Goal: Information Seeking & Learning: Learn about a topic

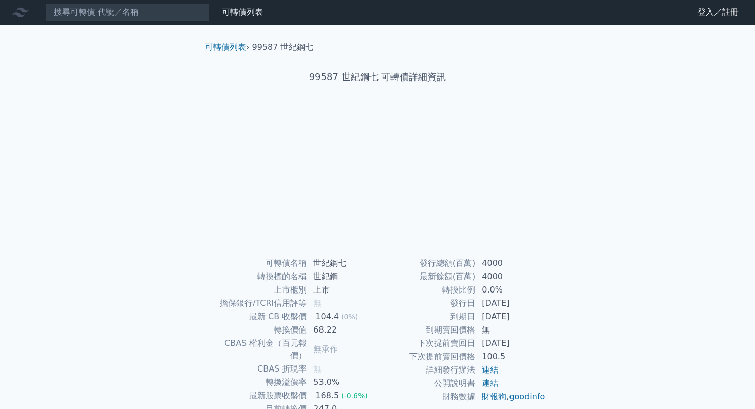
scroll to position [66, 0]
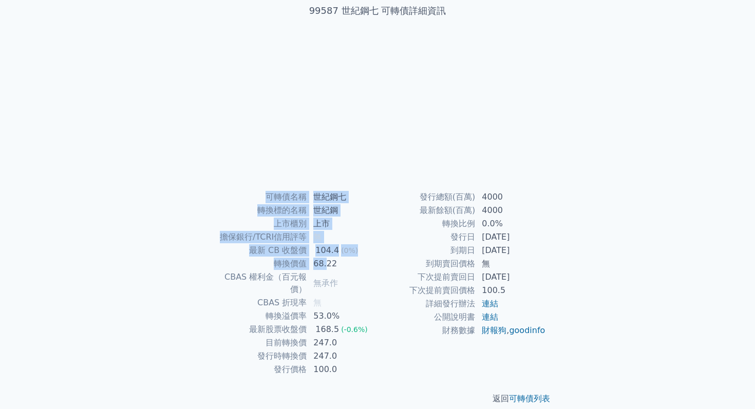
drag, startPoint x: 262, startPoint y: 202, endPoint x: 327, endPoint y: 265, distance: 90.4
click at [327, 264] on tbody "可轉債名稱 世紀鋼七 轉換標的名稱 世紀鋼 上市櫃別 上市 擔保銀行/TCRI信用評等 無 最新 CB 收盤價 104.4 (0%) 轉換價值 68.22 C…" at bounding box center [293, 284] width 168 height 186
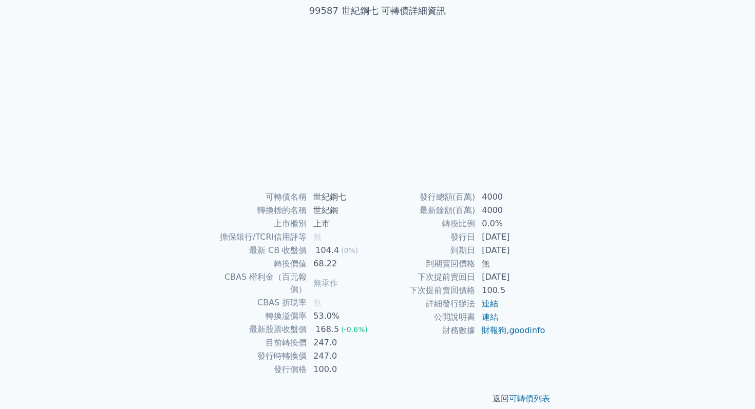
click at [347, 266] on td "68.22" at bounding box center [342, 263] width 70 height 13
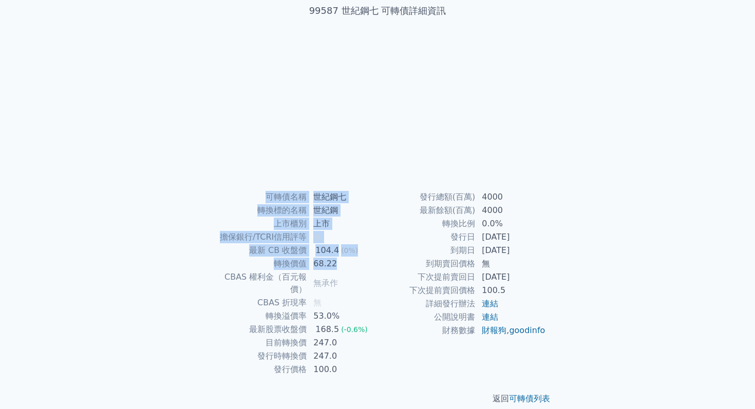
drag, startPoint x: 347, startPoint y: 266, endPoint x: 267, endPoint y: 187, distance: 112.2
click at [267, 187] on div "可轉債列表 › 99587 世紀鋼七 99587 世紀鋼七 可轉債詳細資訊 可轉債名稱 世紀鋼七 轉換標的名稱 世紀鋼 上市櫃別 上市 擔保銀行/TCRI信用…" at bounding box center [378, 189] width 362 height 463
drag, startPoint x: 267, startPoint y: 187, endPoint x: 325, endPoint y: 298, distance: 125.2
click at [327, 298] on div "可轉債列表 › 99587 世紀鋼七 99587 世紀鋼七 可轉債詳細資訊 可轉債名稱 世紀鋼七 轉換標的名稱 世紀鋼 上市櫃別 上市 擔保銀行/TCRI信用…" at bounding box center [378, 189] width 362 height 463
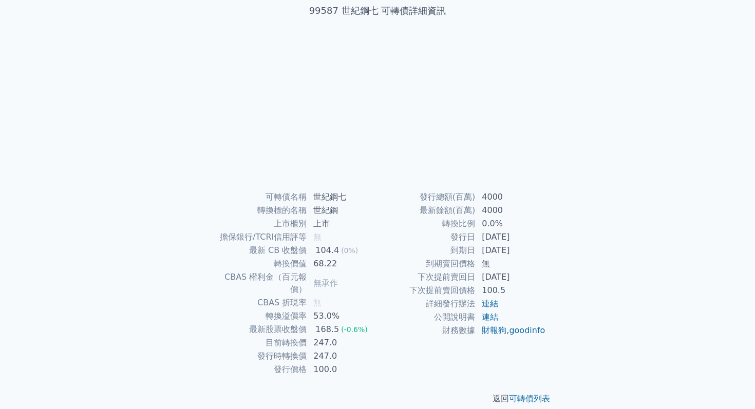
click at [351, 324] on div "(-0.6%)" at bounding box center [354, 330] width 27 height 12
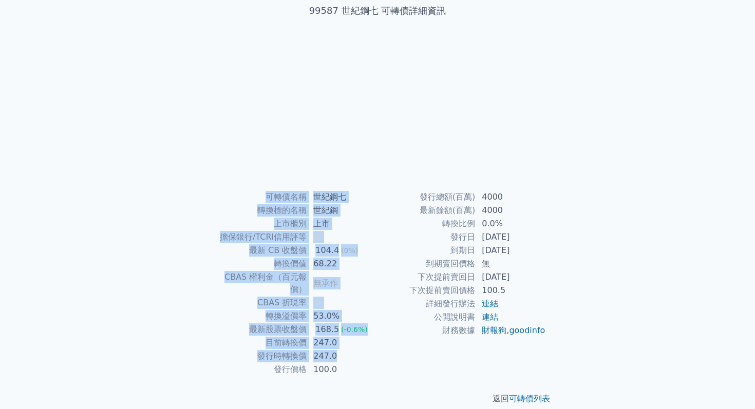
drag, startPoint x: 362, startPoint y: 341, endPoint x: 330, endPoint y: 176, distance: 168.3
click at [330, 176] on div "可轉債列表 › 99587 世紀鋼七 99587 世紀鋼七 可轉債詳細資訊 可轉債名稱 世紀鋼七 轉換標的名稱 世紀鋼 上市櫃別 上市 擔保銀行/TCRI信用…" at bounding box center [378, 189] width 362 height 463
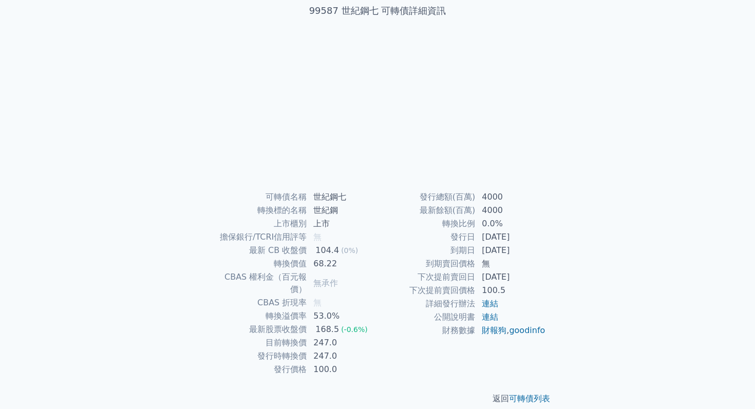
click at [321, 188] on div "可轉債列表 › 99587 世紀鋼七 99587 世紀鋼七 可轉債詳細資訊 可轉債名稱 世紀鋼七 轉換標的名稱 世紀鋼 上市櫃別 上市 擔保銀行/TCRI信用…" at bounding box center [378, 189] width 362 height 463
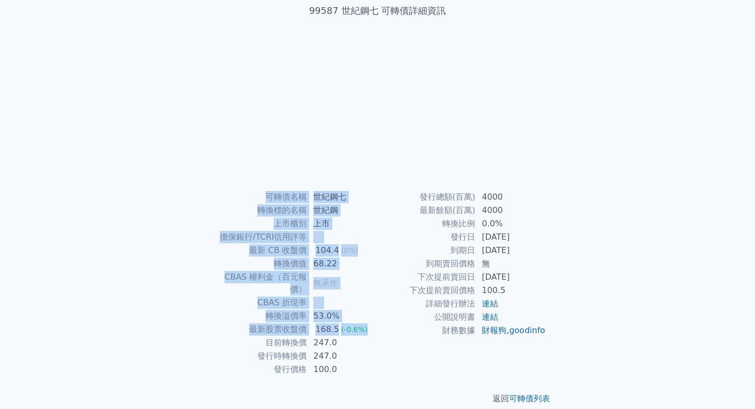
drag, startPoint x: 321, startPoint y: 188, endPoint x: 339, endPoint y: 334, distance: 147.0
click at [339, 333] on div "可轉債列表 › 99587 世紀鋼七 99587 世紀鋼七 可轉債詳細資訊 可轉債名稱 世紀鋼七 轉換標的名稱 世紀鋼 上市櫃別 上市 擔保銀行/TCRI信用…" at bounding box center [378, 189] width 362 height 463
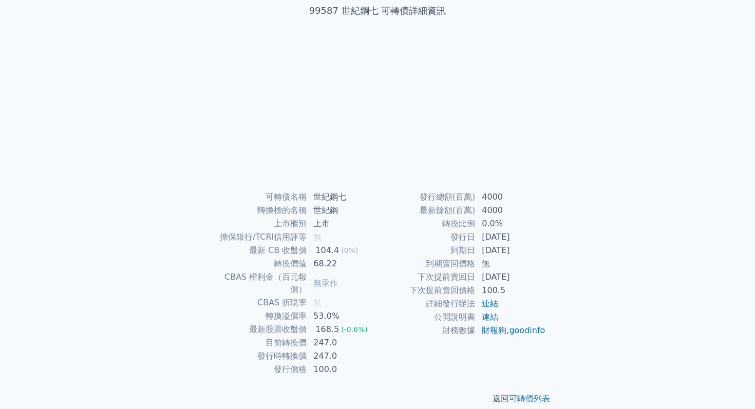
click at [356, 376] on div "返回 可轉債列表" at bounding box center [378, 398] width 362 height 45
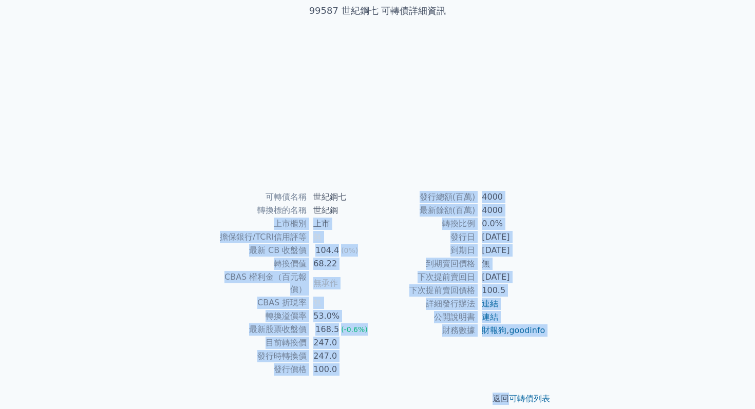
drag, startPoint x: 356, startPoint y: 374, endPoint x: 357, endPoint y: 204, distance: 170.5
click at [357, 204] on div "可轉債列表 › 99587 世紀鋼七 99587 世紀鋼七 可轉債詳細資訊 可轉債名稱 世紀鋼七 轉換標的名稱 世紀鋼 上市櫃別 上市 擔保銀行/TCRI信用…" at bounding box center [378, 189] width 362 height 463
click at [357, 204] on td "世紀鋼" at bounding box center [342, 210] width 70 height 13
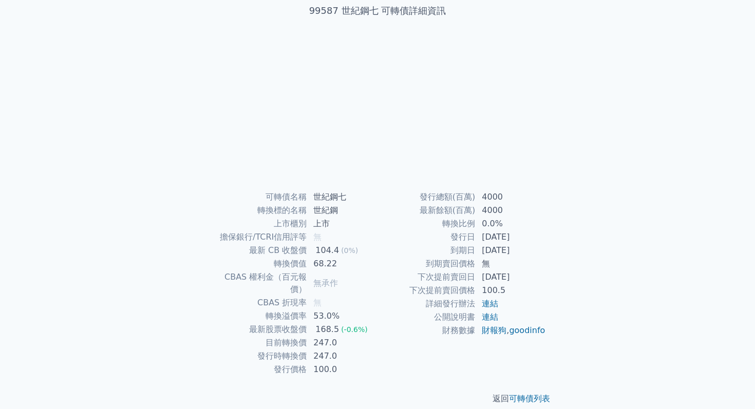
click at [357, 204] on td "世紀鋼" at bounding box center [342, 210] width 70 height 13
drag, startPoint x: 357, startPoint y: 204, endPoint x: 357, endPoint y: 217, distance: 12.8
click at [357, 213] on td "世紀鋼" at bounding box center [342, 210] width 70 height 13
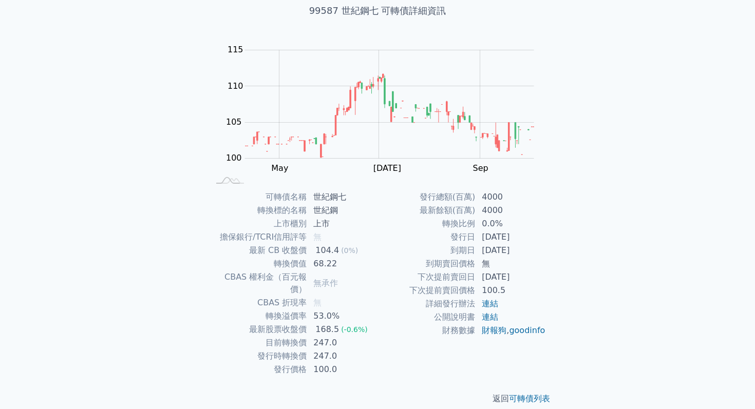
click at [453, 204] on td "最新餘額(百萬)" at bounding box center [426, 210] width 98 height 13
drag, startPoint x: 453, startPoint y: 204, endPoint x: 474, endPoint y: 246, distance: 46.9
click at [475, 246] on tbody "發行總額(百萬) 4000 最新餘額(百萬) 4000 轉換比例 0.0% 發行日 [DATE] 到期日 [DATE] 到期賣回價格 無 下次提前賣回日 [D…" at bounding box center [461, 264] width 168 height 147
click at [474, 246] on td "到期日" at bounding box center [426, 250] width 98 height 13
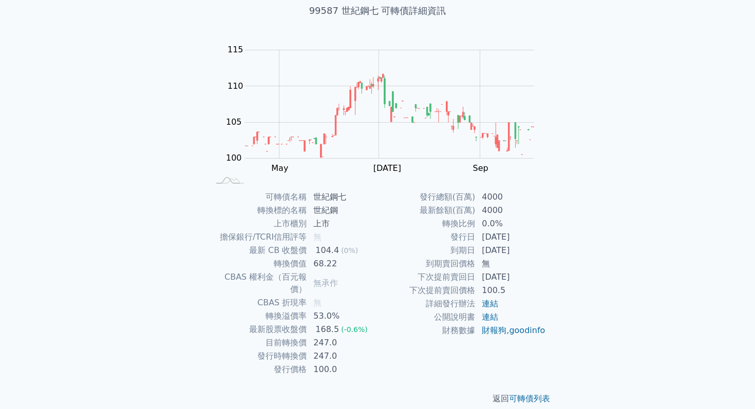
click at [474, 246] on td "到期日" at bounding box center [426, 250] width 98 height 13
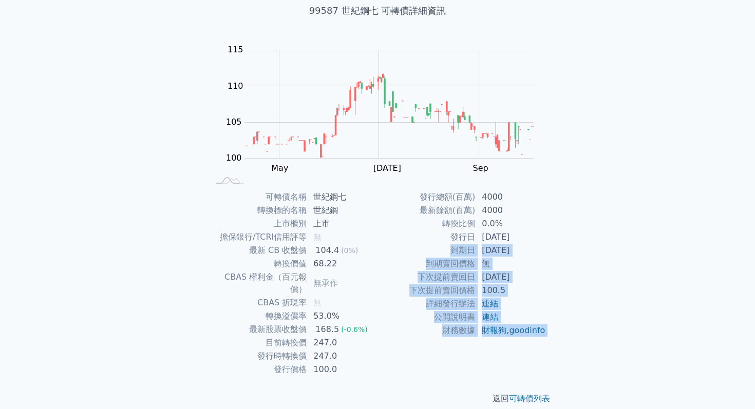
drag, startPoint x: 474, startPoint y: 246, endPoint x: 471, endPoint y: 190, distance: 56.1
click at [471, 191] on tbody "發行總額(百萬) 4000 最新餘額(百萬) 4000 轉換比例 0.0% 發行日 [DATE] 到期日 [DATE] 到期賣回價格 無 下次提前賣回日 [D…" at bounding box center [461, 264] width 168 height 147
click at [471, 190] on div "可轉債列表 › 99587 世紀鋼七 99587 世紀鋼七 可轉債詳細資訊 Zoom Out 100 96 98 100 102 120 115 110 10…" at bounding box center [378, 189] width 362 height 463
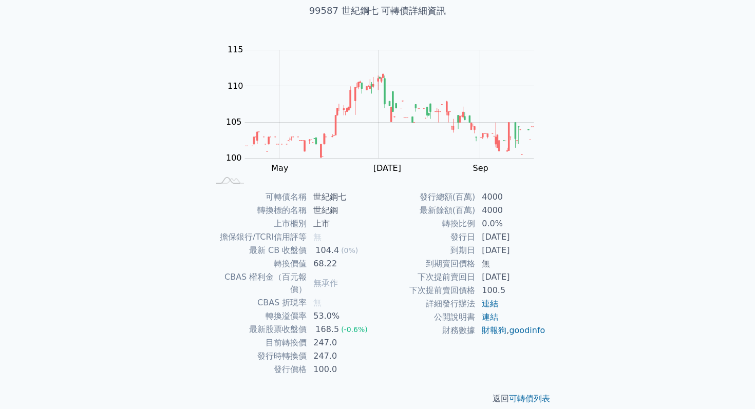
click at [471, 190] on div "可轉債列表 › 99587 世紀鋼七 99587 世紀鋼七 可轉債詳細資訊 Zoom Out 100 96 98 100 102 120 115 110 10…" at bounding box center [378, 189] width 362 height 463
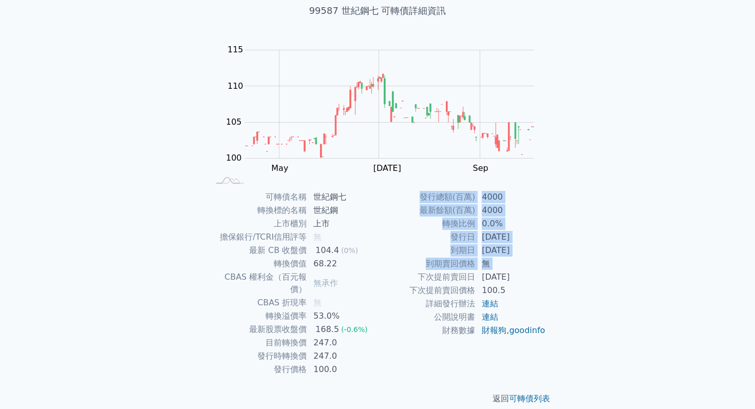
drag, startPoint x: 471, startPoint y: 190, endPoint x: 485, endPoint y: 270, distance: 80.8
click at [485, 269] on div "可轉債列表 › 99587 世紀鋼七 99587 世紀鋼七 可轉債詳細資訊 Zoom Out 100 96 98 100 102 120 115 110 10…" at bounding box center [378, 189] width 362 height 463
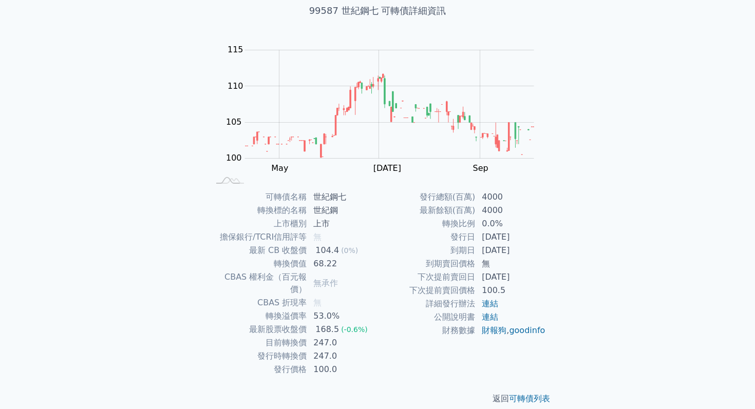
click at [520, 283] on td "[DATE]" at bounding box center [511, 277] width 70 height 13
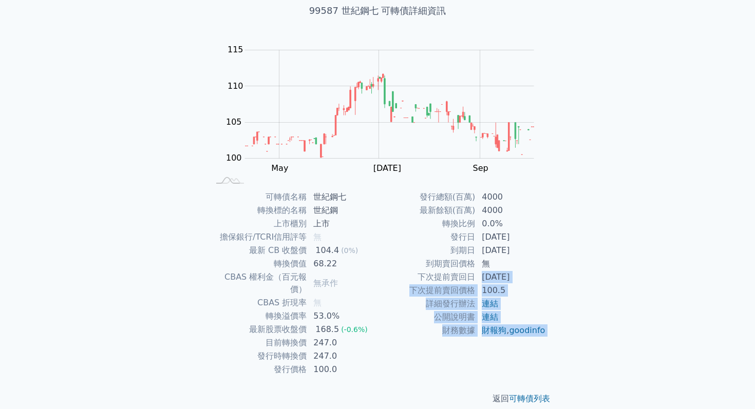
drag, startPoint x: 520, startPoint y: 283, endPoint x: 473, endPoint y: 189, distance: 105.4
click at [473, 189] on div "可轉債列表 › 99587 世紀鋼七 99587 世紀鋼七 可轉債詳細資訊 Zoom Out 100 96 98 100 102 120 115 110 10…" at bounding box center [378, 189] width 362 height 463
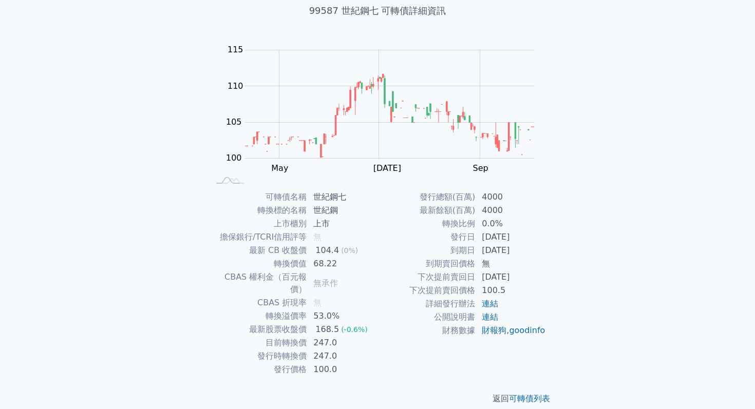
click at [449, 188] on div "可轉債列表 › 99587 世紀鋼七 99587 世紀鋼七 可轉債詳細資訊 Zoom Out 100 96 98 100 102 120 115 110 10…" at bounding box center [378, 189] width 362 height 463
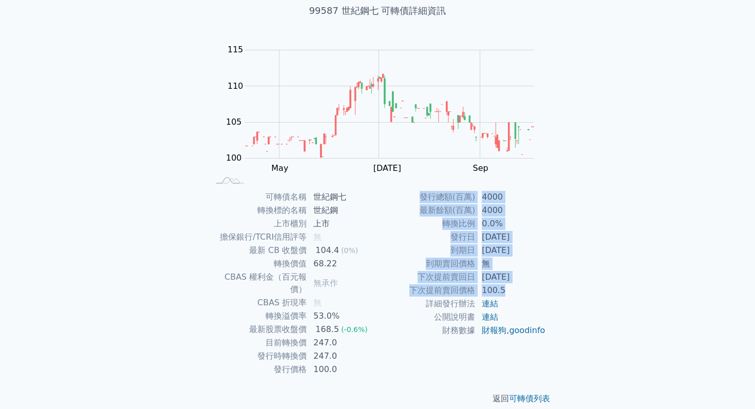
drag, startPoint x: 417, startPoint y: 189, endPoint x: 510, endPoint y: 298, distance: 143.5
click at [510, 298] on div "可轉債列表 › 99587 世紀鋼七 99587 世紀鋼七 可轉債詳細資訊 Zoom Out 100 96 98 100 102 120 115 110 10…" at bounding box center [378, 189] width 362 height 463
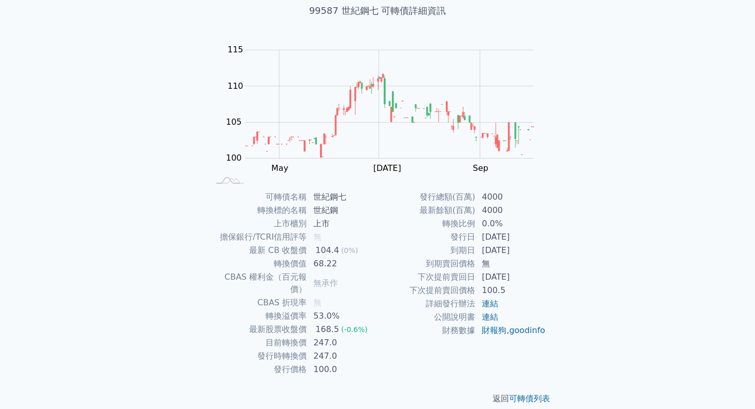
click at [537, 290] on td "100.5" at bounding box center [511, 290] width 70 height 13
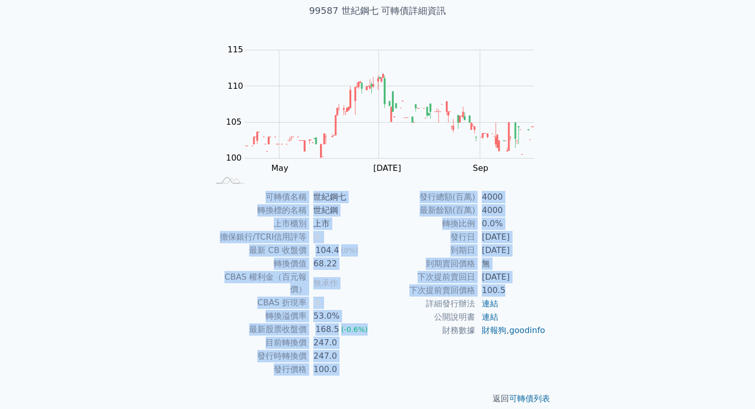
drag, startPoint x: 537, startPoint y: 290, endPoint x: 501, endPoint y: 181, distance: 115.3
click at [501, 181] on div "可轉債列表 › 99587 世紀鋼七 99587 世紀鋼七 可轉債詳細資訊 Zoom Out 100 96 98 100 102 120 115 110 10…" at bounding box center [378, 189] width 362 height 463
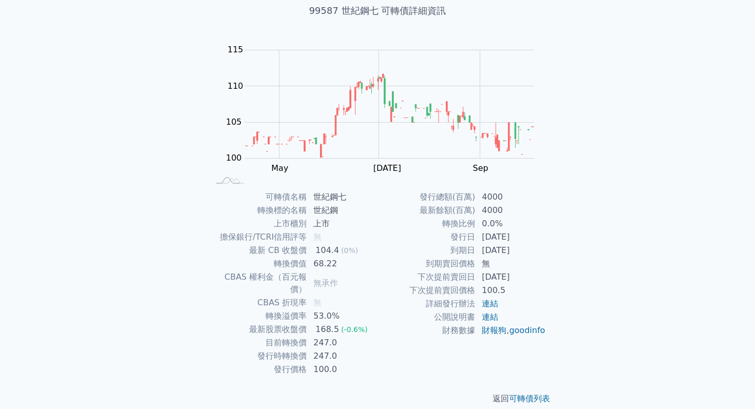
click at [498, 213] on td "4000" at bounding box center [511, 210] width 70 height 13
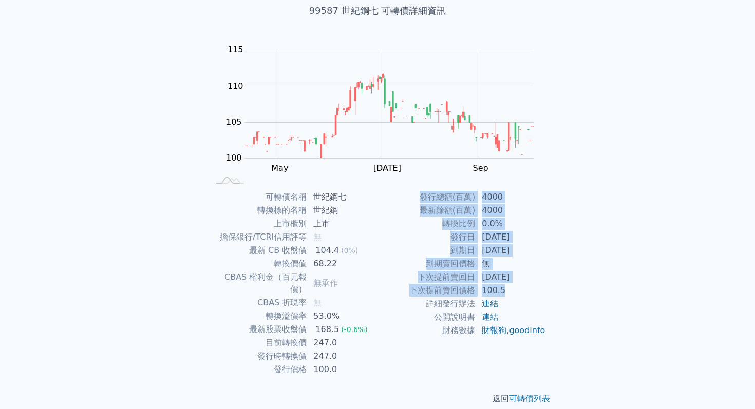
drag, startPoint x: 510, startPoint y: 291, endPoint x: 424, endPoint y: 192, distance: 131.7
click at [424, 192] on tbody "發行總額(百萬) 4000 最新餘額(百萬) 4000 轉換比例 0.0% 發行日 [DATE] 到期日 [DATE] 到期賣回價格 無 下次提前賣回日 [D…" at bounding box center [461, 264] width 168 height 147
click at [424, 192] on td "發行總額(百萬)" at bounding box center [426, 197] width 98 height 13
drag, startPoint x: 424, startPoint y: 192, endPoint x: 503, endPoint y: 281, distance: 119.7
click at [503, 281] on tbody "發行總額(百萬) 4000 最新餘額(百萬) 4000 轉換比例 0.0% 發行日 [DATE] 到期日 [DATE] 到期賣回價格 無 下次提前賣回日 [D…" at bounding box center [461, 264] width 168 height 147
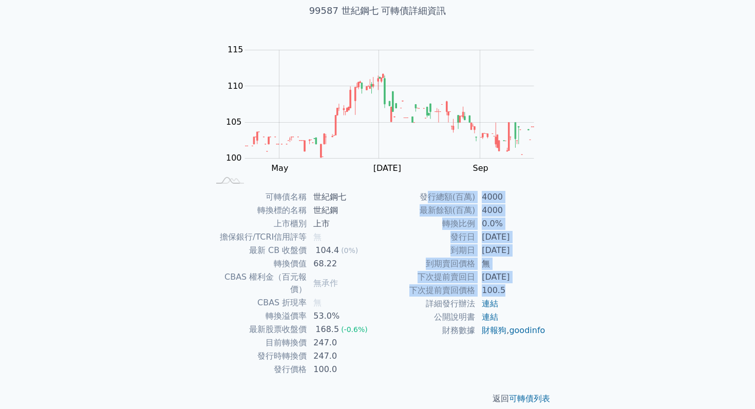
drag, startPoint x: 507, startPoint y: 292, endPoint x: 433, endPoint y: 195, distance: 122.0
click at [433, 195] on tbody "發行總額(百萬) 4000 最新餘額(百萬) 4000 轉換比例 0.0% 發行日 [DATE] 到期日 [DATE] 到期賣回價格 無 下次提前賣回日 [D…" at bounding box center [461, 264] width 168 height 147
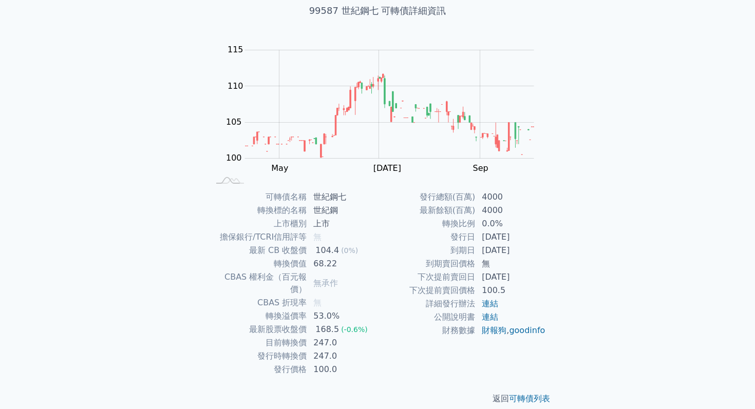
click at [423, 195] on td "發行總額(百萬)" at bounding box center [426, 197] width 98 height 13
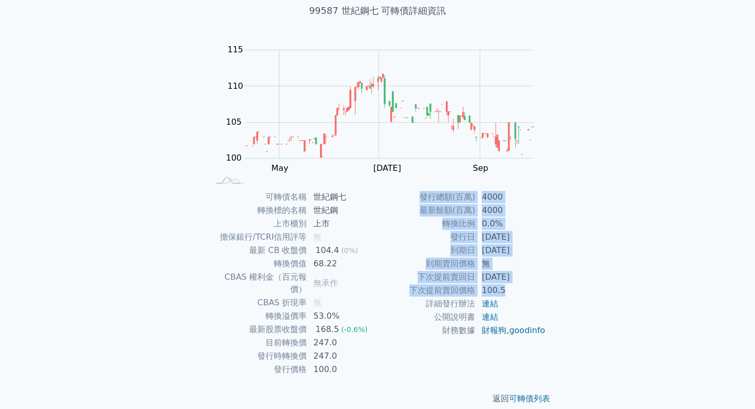
drag, startPoint x: 423, startPoint y: 195, endPoint x: 509, endPoint y: 294, distance: 131.0
click at [509, 294] on tbody "發行總額(百萬) 4000 最新餘額(百萬) 4000 轉換比例 0.0% 發行日 [DATE] 到期日 [DATE] 到期賣回價格 無 下次提前賣回日 [D…" at bounding box center [461, 264] width 168 height 147
click at [509, 294] on td "100.5" at bounding box center [511, 290] width 70 height 13
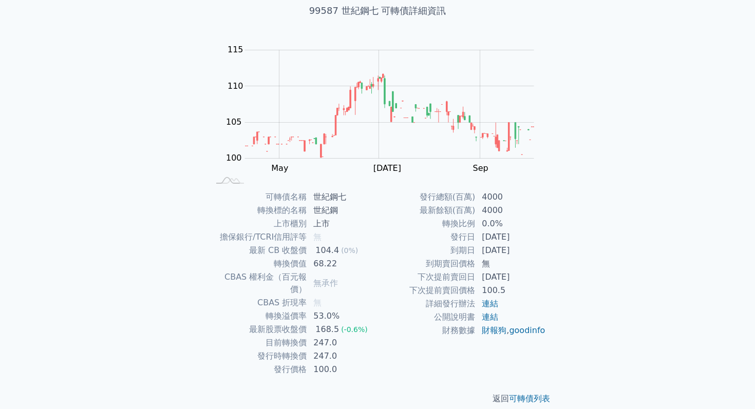
click at [509, 294] on td "100.5" at bounding box center [511, 290] width 70 height 13
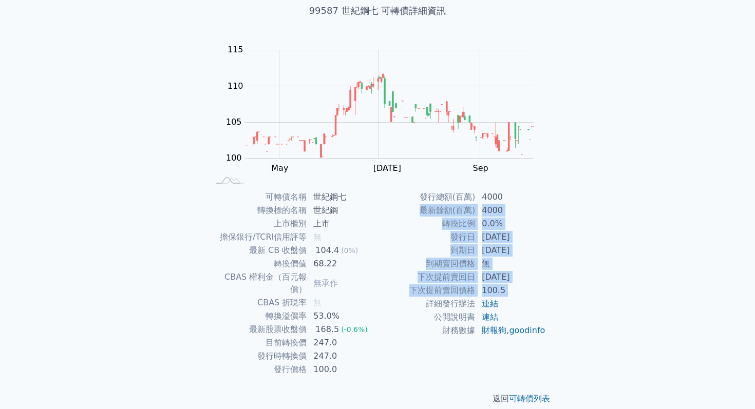
drag, startPoint x: 509, startPoint y: 294, endPoint x: 450, endPoint y: 207, distance: 104.5
click at [450, 207] on tbody "發行總額(百萬) 4000 最新餘額(百萬) 4000 轉換比例 0.0% 發行日 [DATE] 到期日 [DATE] 到期賣回價格 無 下次提前賣回日 [D…" at bounding box center [461, 264] width 168 height 147
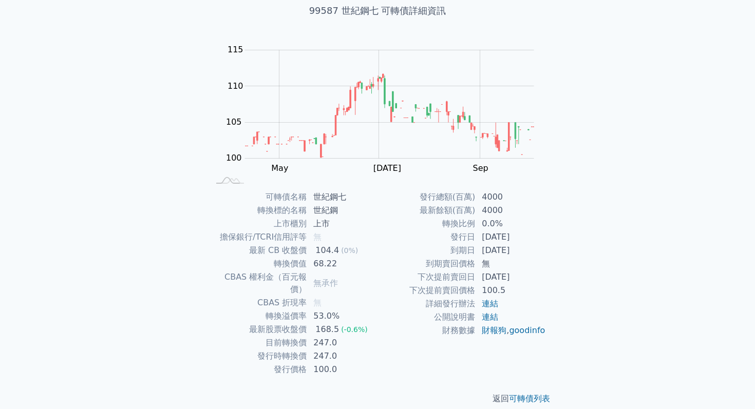
click at [435, 195] on td "發行總額(百萬)" at bounding box center [426, 197] width 98 height 13
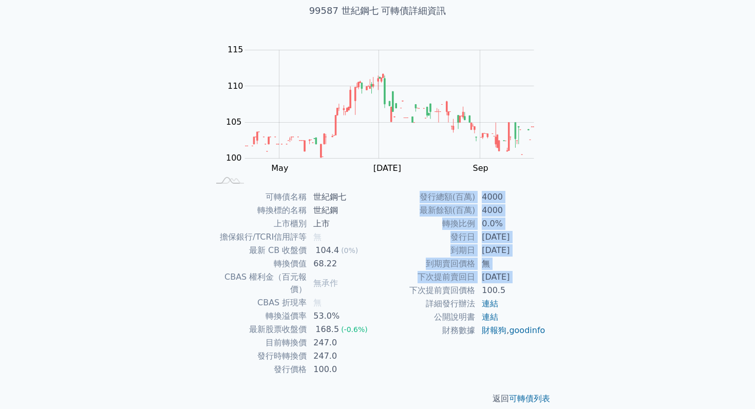
drag, startPoint x: 435, startPoint y: 195, endPoint x: 498, endPoint y: 280, distance: 106.1
click at [498, 280] on tbody "發行總額(百萬) 4000 最新餘額(百萬) 4000 轉換比例 0.0% 發行日 [DATE] 到期日 [DATE] 到期賣回價格 無 下次提前賣回日 [D…" at bounding box center [461, 264] width 168 height 147
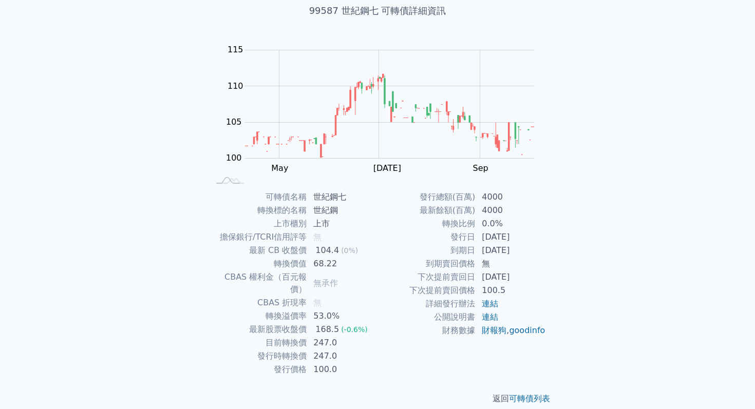
click at [492, 251] on td "[DATE]" at bounding box center [511, 250] width 70 height 13
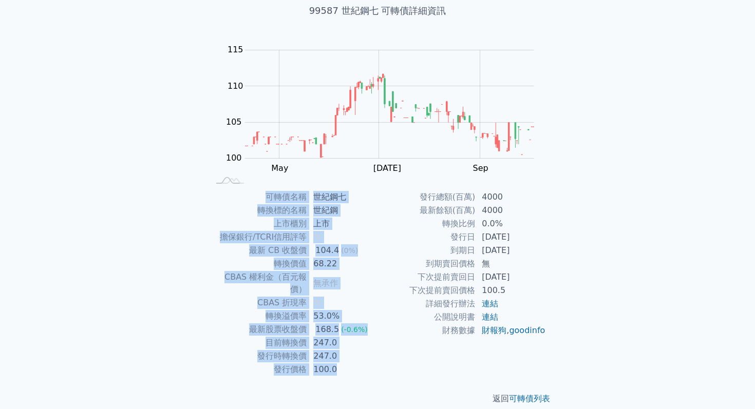
drag, startPoint x: 347, startPoint y: 358, endPoint x: 290, endPoint y: 187, distance: 180.6
click at [291, 186] on div "可轉債列表 › 99587 世紀鋼七 99587 世紀鋼七 可轉債詳細資訊 Zoom Out 100 96 98 100 102 120 115 110 10…" at bounding box center [378, 189] width 362 height 463
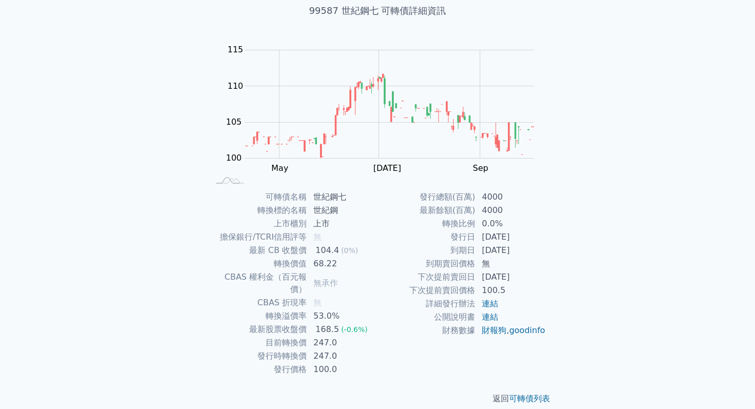
click at [286, 188] on div "可轉債列表 › 99587 世紀鋼七 99587 世紀鋼七 可轉債詳細資訊 Zoom Out 100 96 98 100 102 120 115 110 10…" at bounding box center [378, 189] width 362 height 463
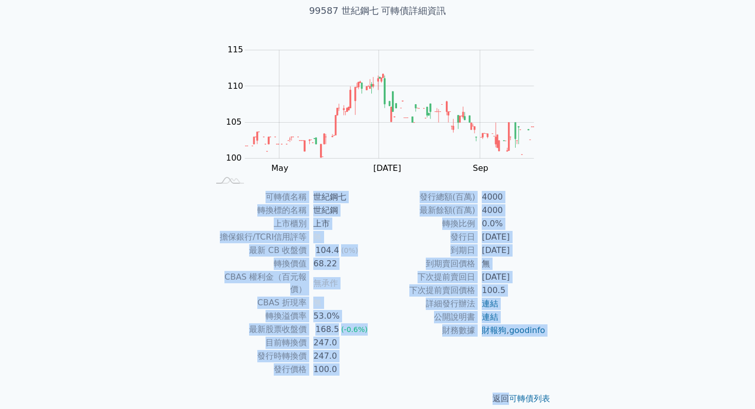
drag, startPoint x: 286, startPoint y: 188, endPoint x: 345, endPoint y: 371, distance: 192.0
click at [345, 370] on div "可轉債列表 › 99587 世紀鋼七 99587 世紀鋼七 可轉債詳細資訊 Zoom Out 100 96 98 100 102 120 115 110 10…" at bounding box center [378, 189] width 362 height 463
click at [345, 376] on div "返回 可轉債列表" at bounding box center [378, 398] width 362 height 45
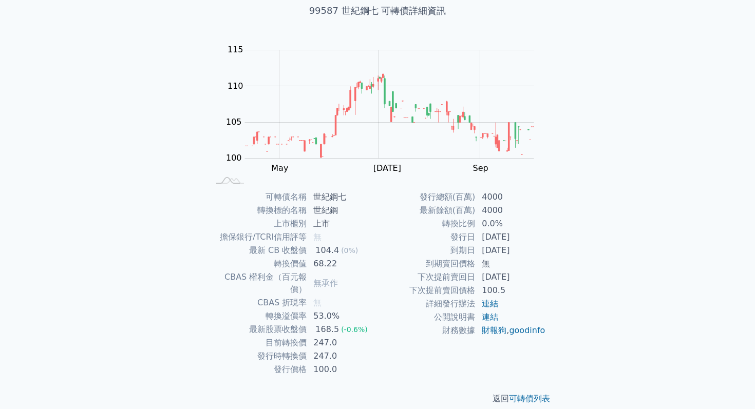
drag, startPoint x: 345, startPoint y: 362, endPoint x: 414, endPoint y: 192, distance: 183.8
click at [414, 193] on div "可轉債名稱 世紀鋼七 轉換標的名稱 世紀鋼 上市櫃別 上市 擔保銀行/TCRI信用評等 無 最新 CB 收盤價 104.4 (0%) 轉換價值 68.22 C…" at bounding box center [378, 284] width 362 height 186
click at [414, 192] on td "發行總額(百萬)" at bounding box center [426, 197] width 98 height 13
